Goal: Task Accomplishment & Management: Manage account settings

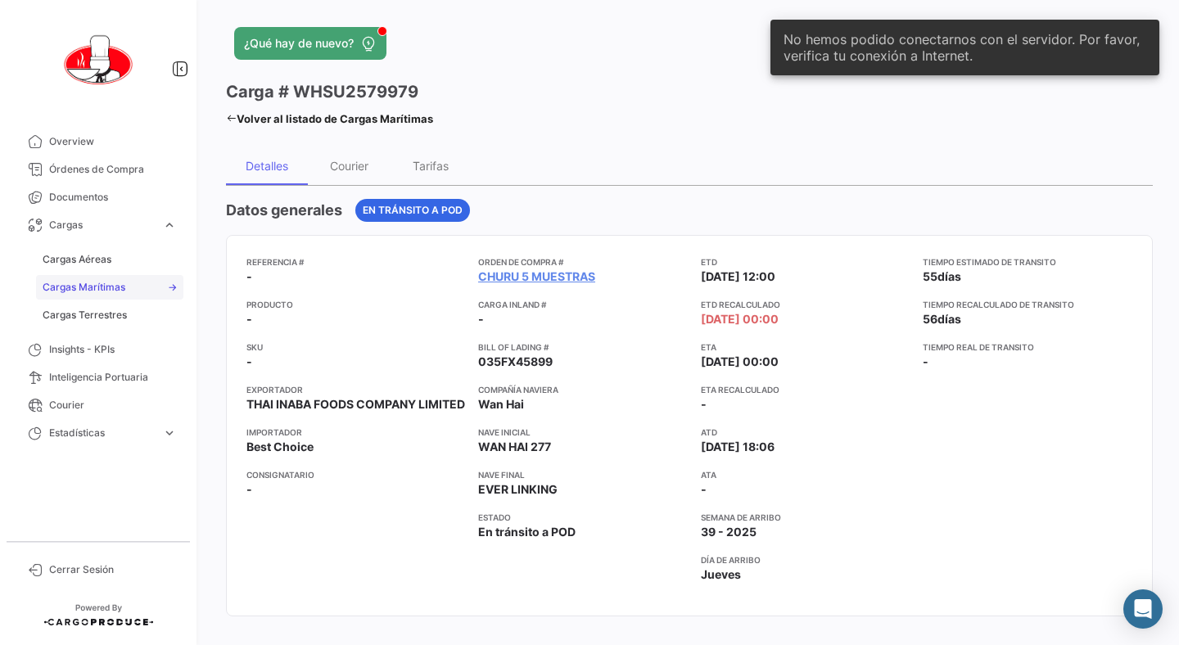
click at [88, 291] on span "Cargas Marítimas" at bounding box center [84, 287] width 83 height 15
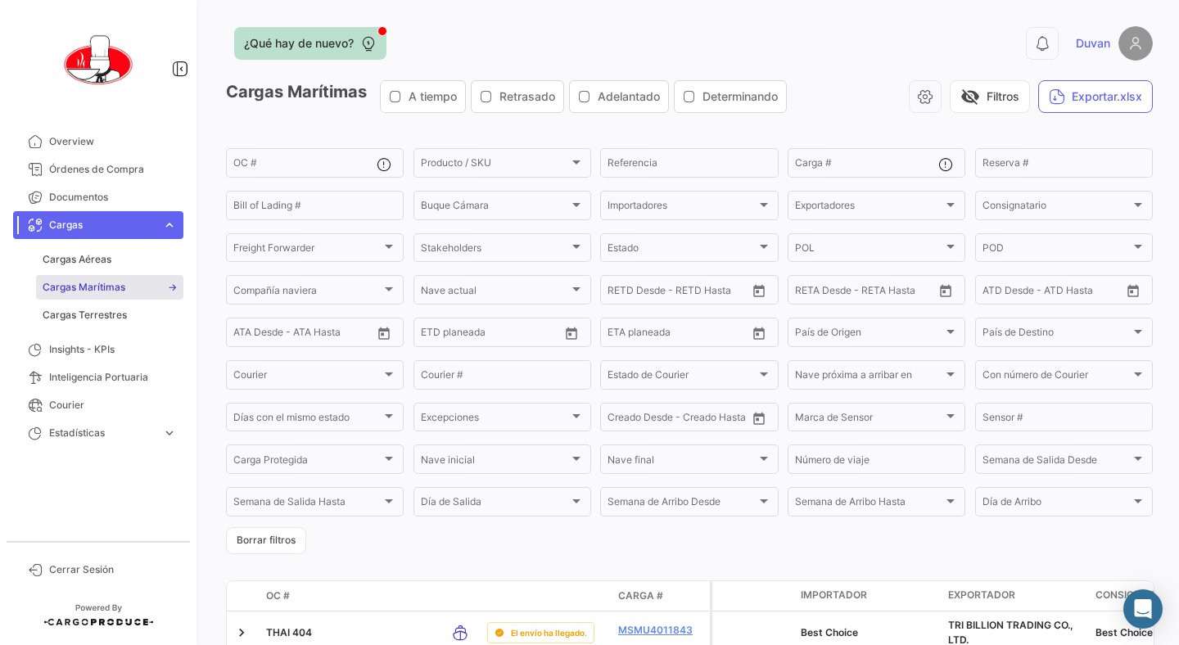
click at [316, 41] on span "¿Qué hay de nuevo?" at bounding box center [299, 43] width 110 height 16
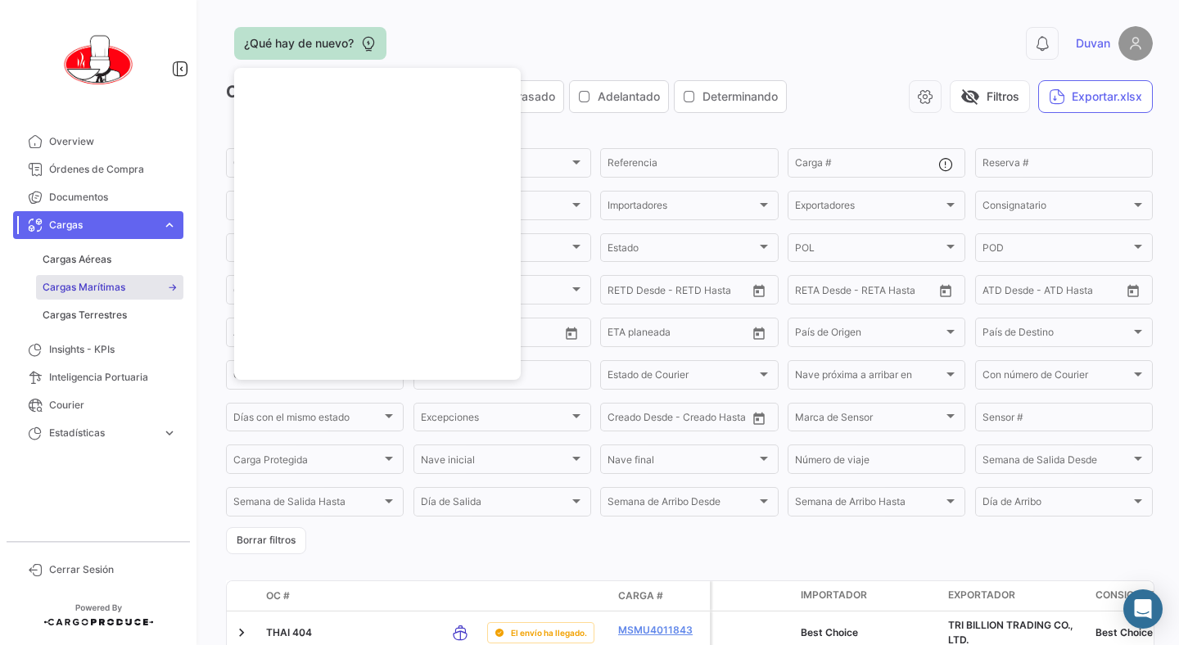
click at [321, 35] on span "¿Qué hay de nuevo?" at bounding box center [299, 43] width 110 height 16
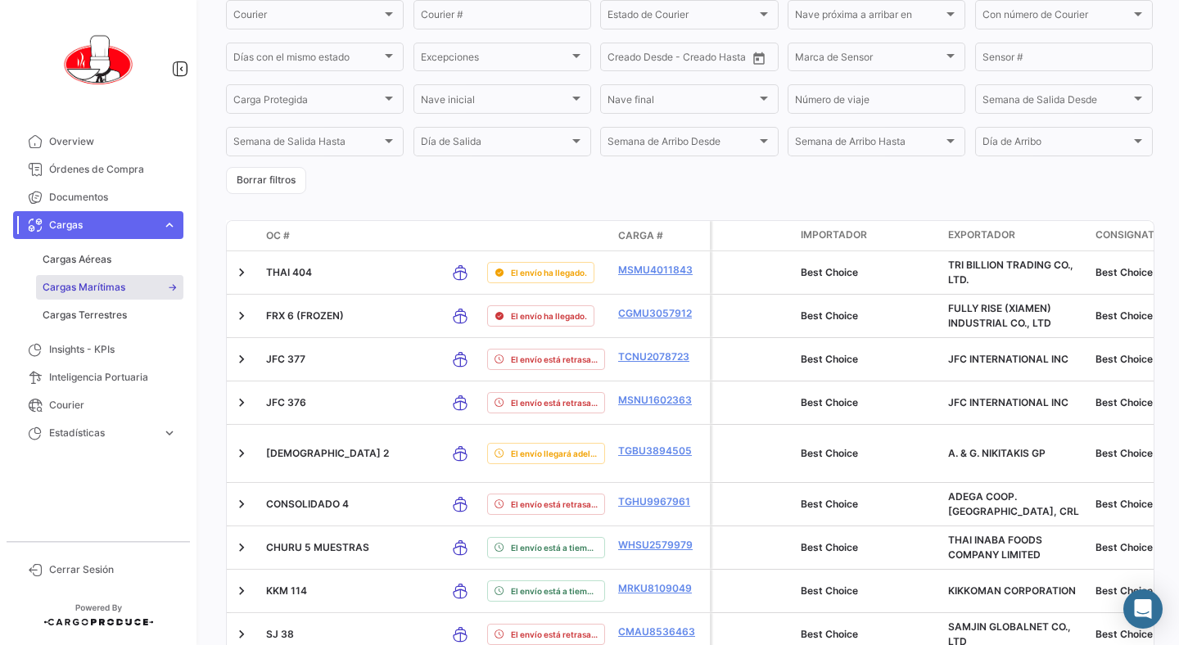
scroll to position [393, 0]
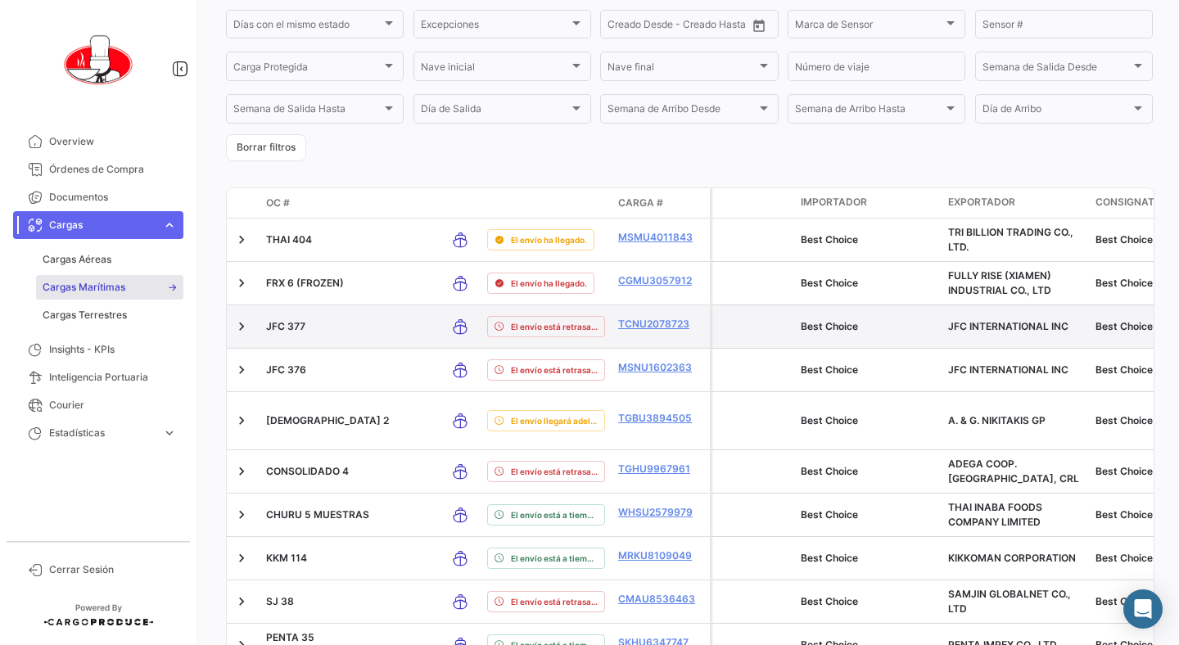
click at [309, 333] on p "JFC 377" at bounding box center [349, 326] width 167 height 15
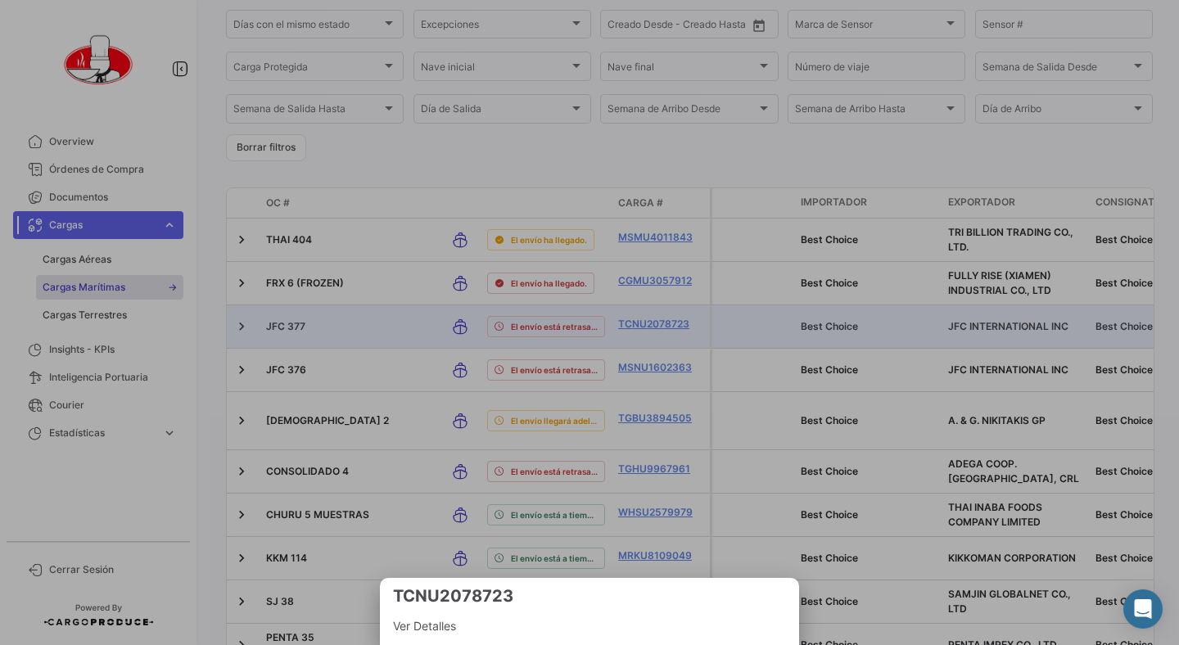
click at [643, 326] on div at bounding box center [589, 322] width 1179 height 645
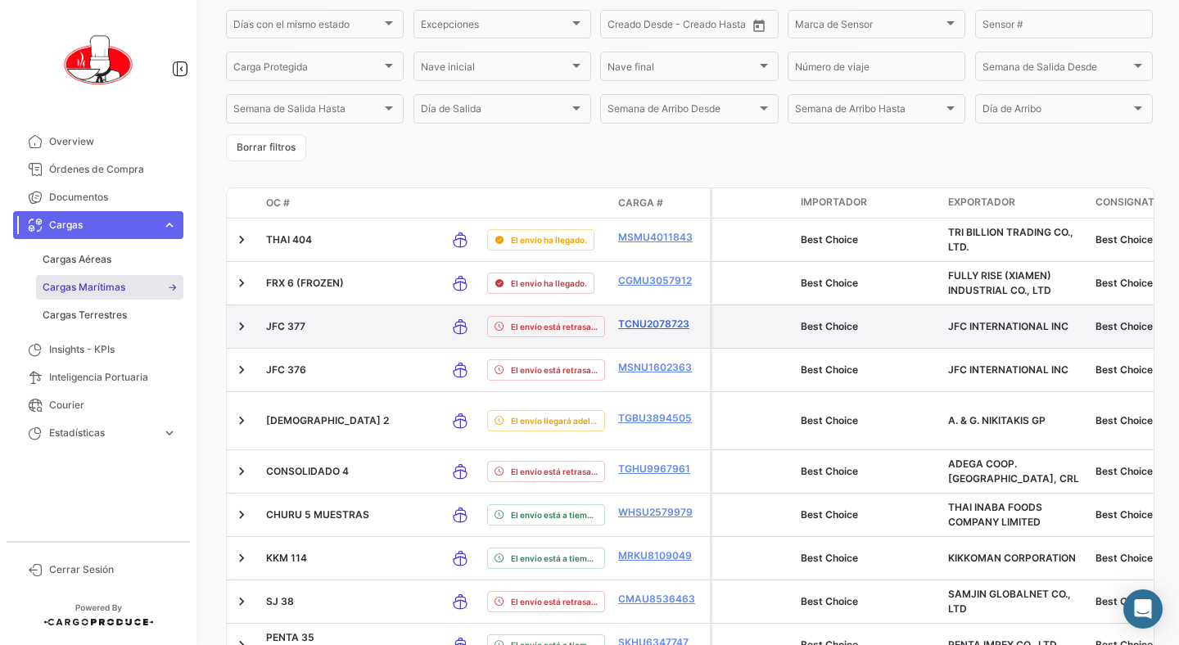
click at [644, 327] on link "TCNU2078723" at bounding box center [660, 324] width 85 height 15
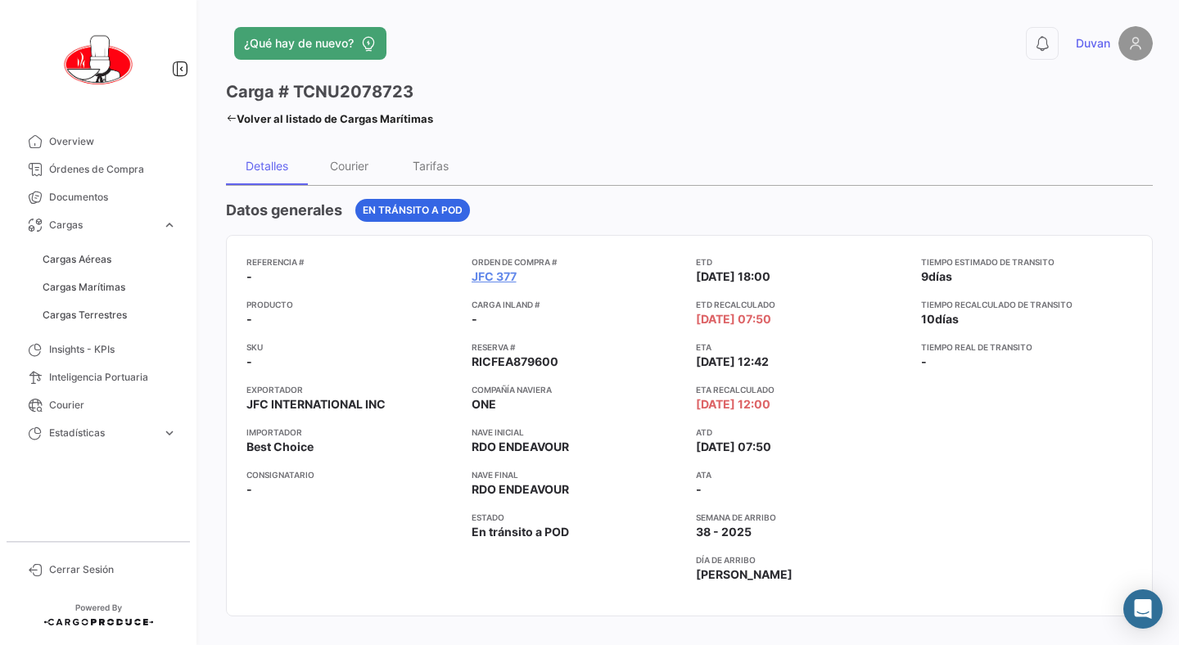
click at [1130, 41] on img at bounding box center [1135, 43] width 34 height 34
click at [1131, 39] on img at bounding box center [1135, 43] width 34 height 34
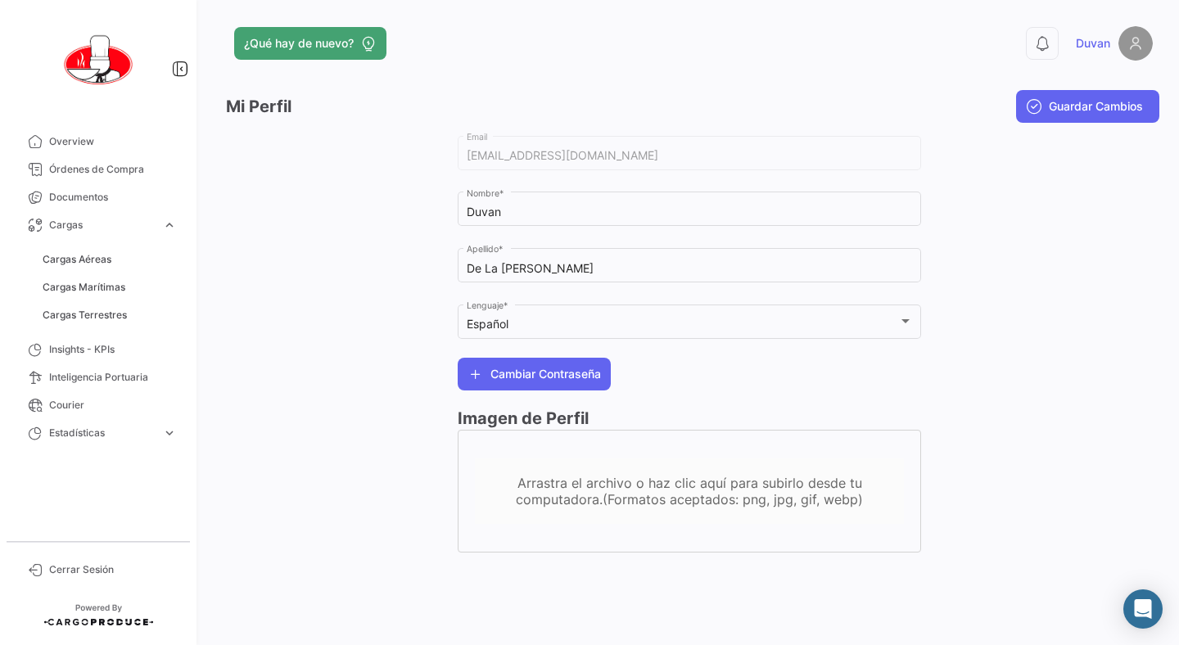
click at [1088, 45] on span "Duvan" at bounding box center [1093, 43] width 34 height 16
click at [79, 570] on span "Cerrar Sesión" at bounding box center [113, 569] width 128 height 15
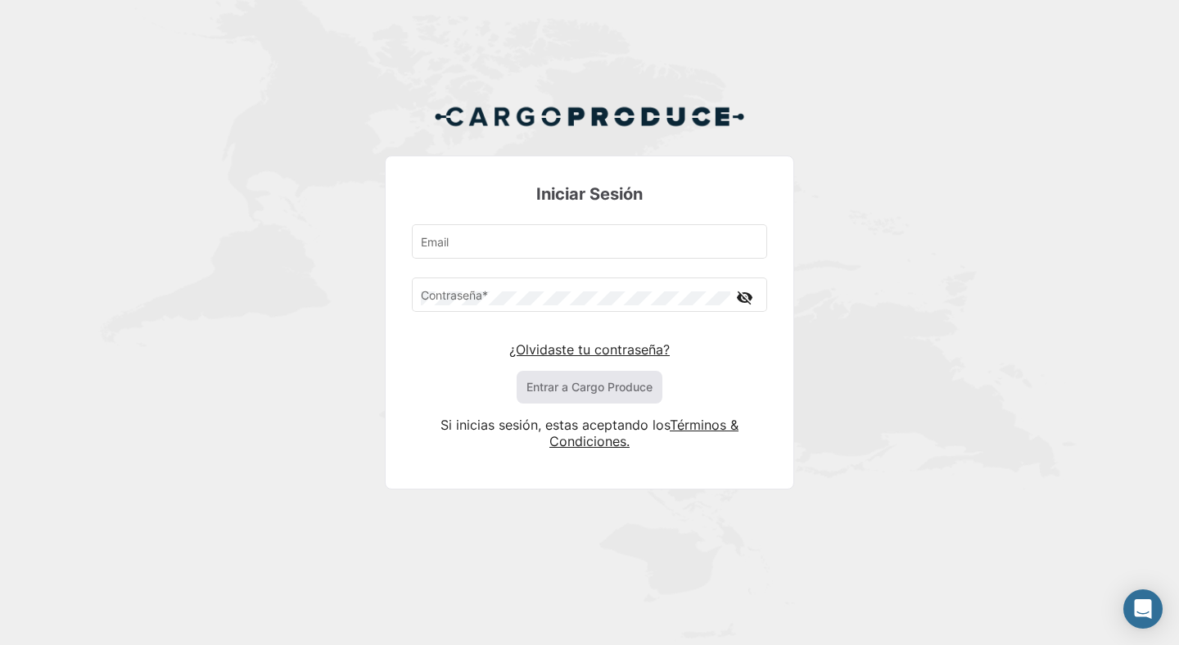
type input "[EMAIL_ADDRESS][DOMAIN_NAME]"
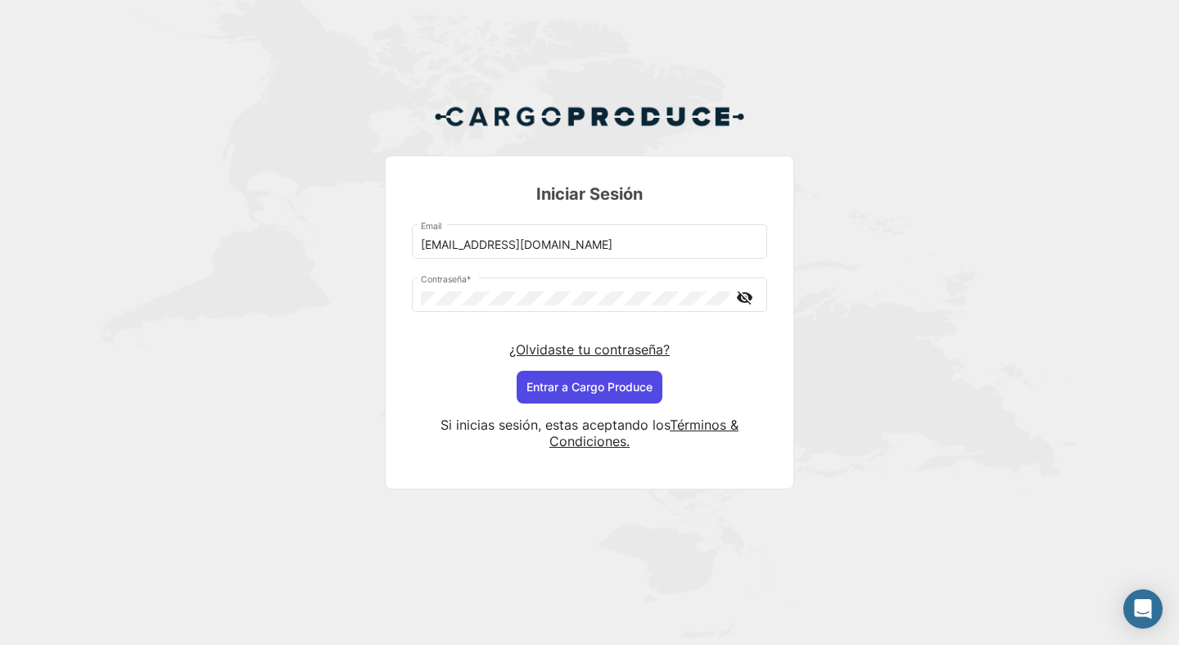
click at [609, 391] on button "Entrar a Cargo Produce" at bounding box center [590, 387] width 146 height 33
